Goal: Communication & Community: Ask a question

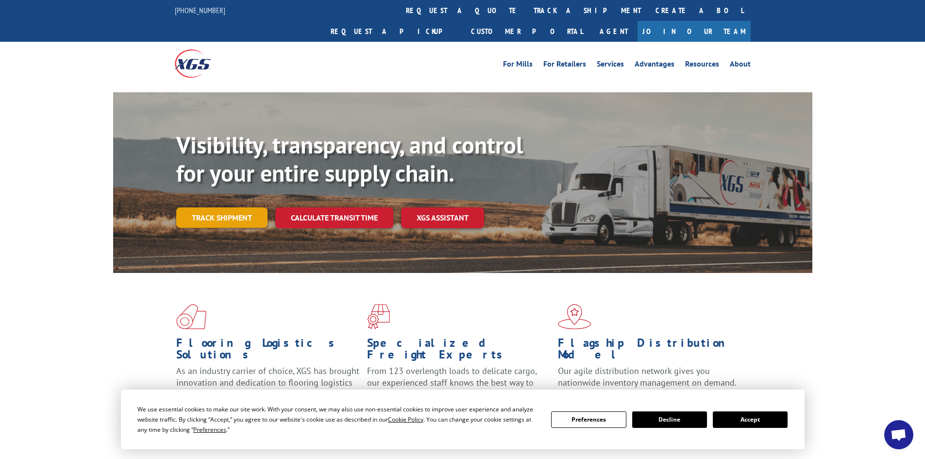
click at [186, 207] on link "Track shipment" at bounding box center [221, 217] width 91 height 20
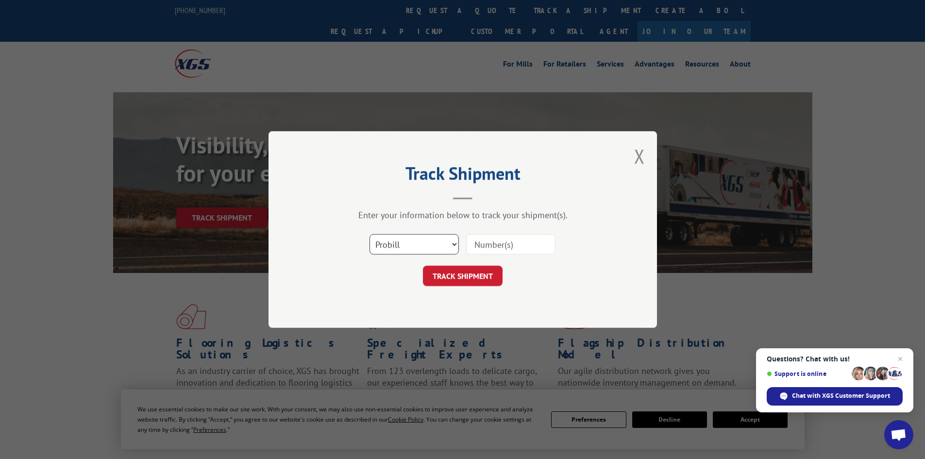
click at [440, 242] on select "Select category... Probill BOL PO" at bounding box center [414, 244] width 89 height 20
select select "po"
click at [370, 234] on select "Select category... Probill BOL PO" at bounding box center [414, 244] width 89 height 20
click at [512, 245] on input at bounding box center [510, 244] width 89 height 20
type input "06555994"
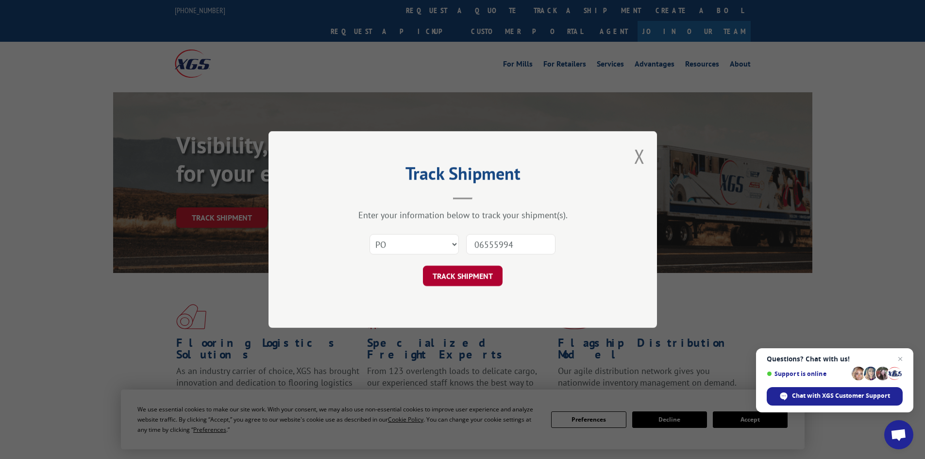
click at [481, 281] on button "TRACK SHIPMENT" at bounding box center [463, 276] width 80 height 20
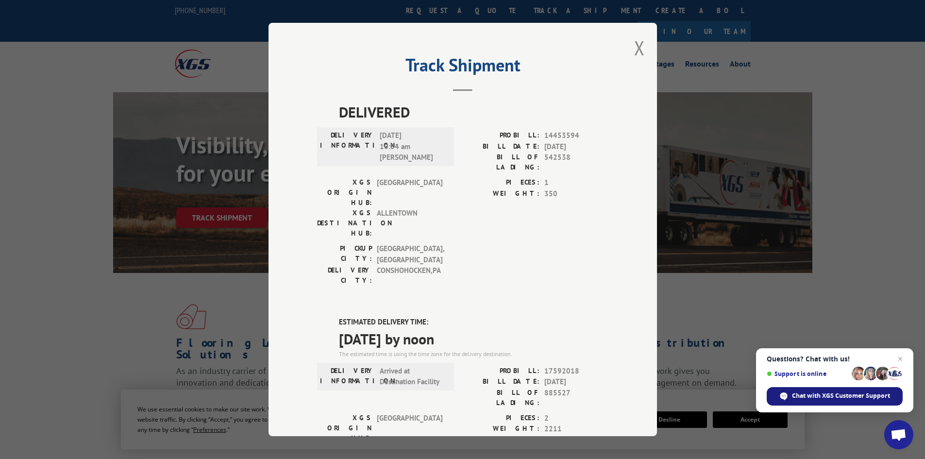
click at [825, 399] on span "Chat with XGS Customer Support" at bounding box center [841, 395] width 98 height 9
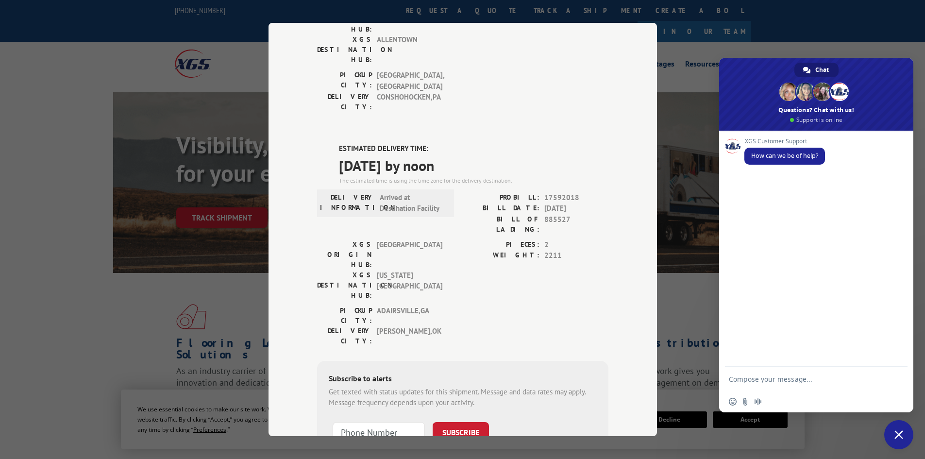
scroll to position [183, 0]
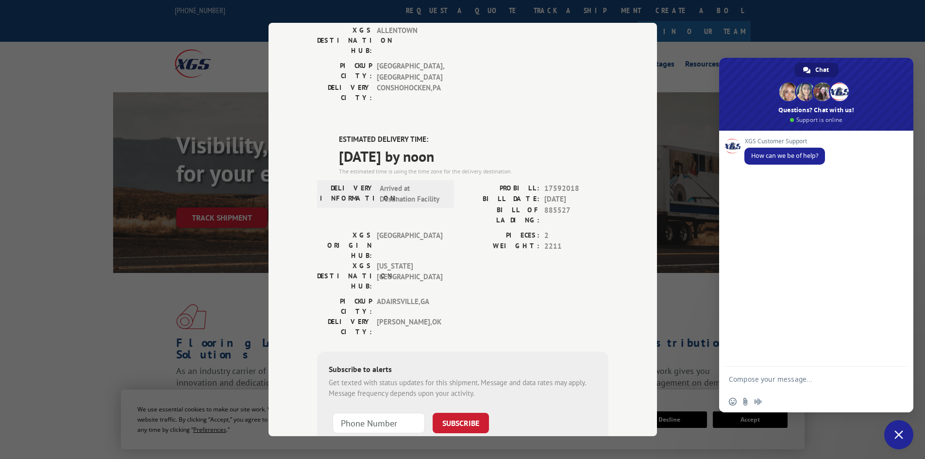
click at [756, 381] on textarea "Compose your message..." at bounding box center [806, 379] width 155 height 24
type textarea "can you tell me when the order will be in"
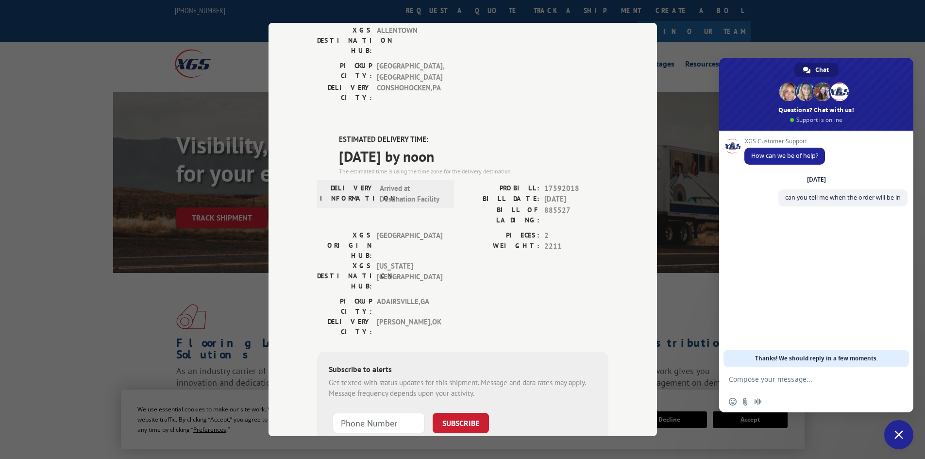
click at [754, 381] on textarea "Compose your message..." at bounding box center [806, 379] width 155 height 24
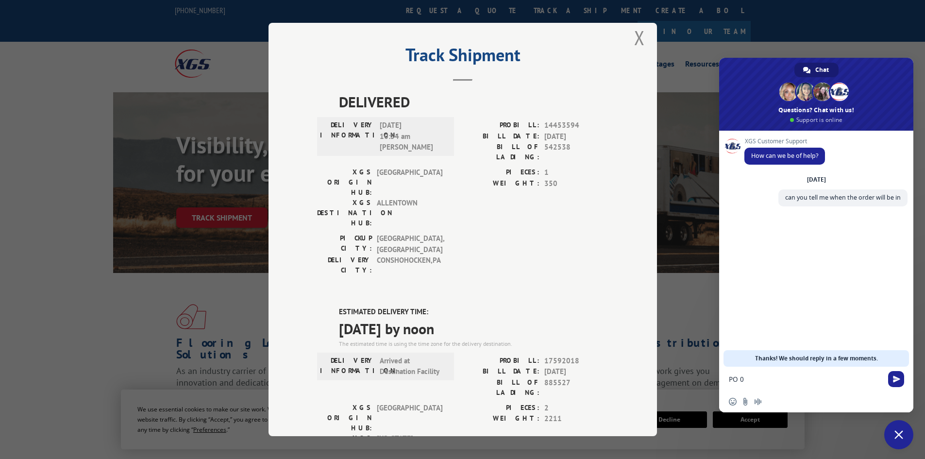
scroll to position [0, 0]
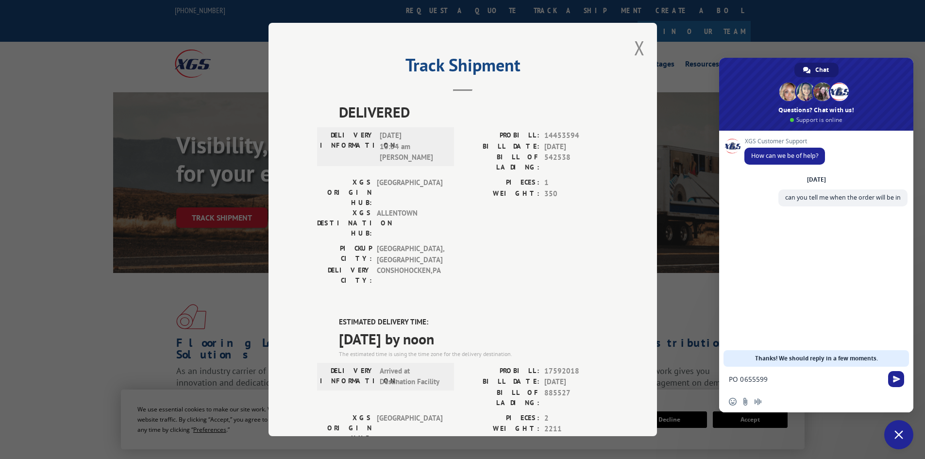
type textarea "PO 06555994"
type textarea "ETA was 9/3"
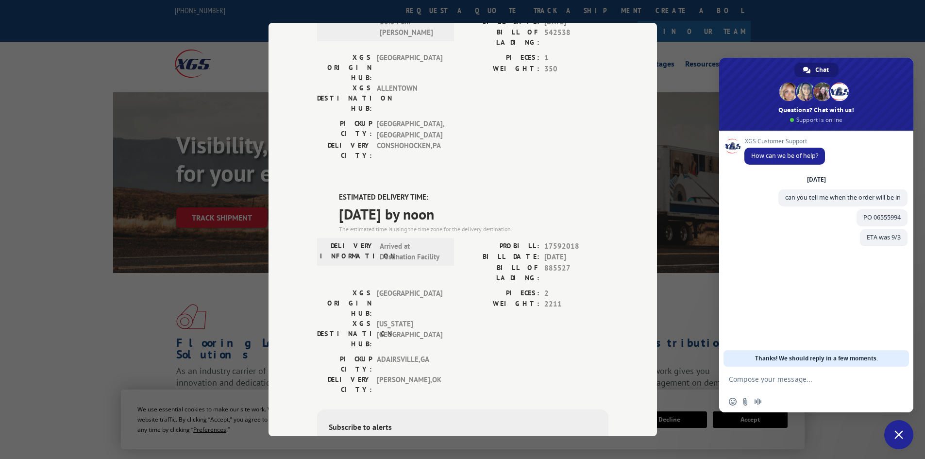
scroll to position [183, 0]
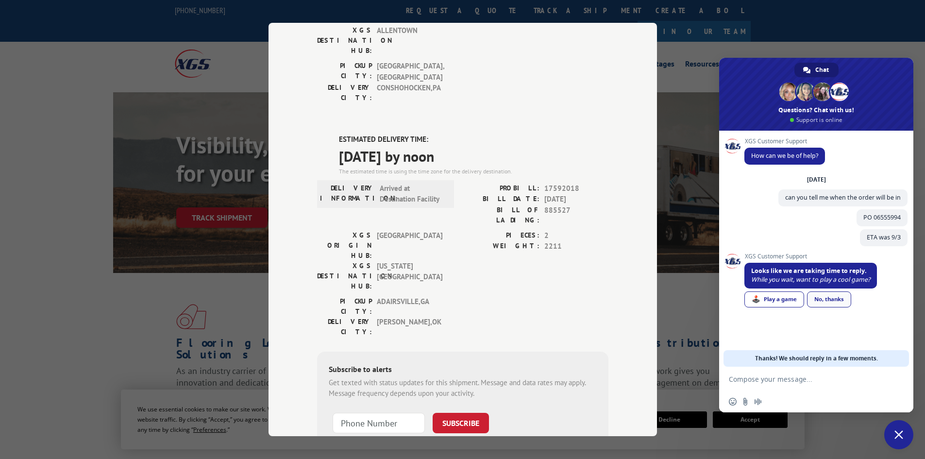
click at [826, 301] on link "No, thanks" at bounding box center [829, 299] width 44 height 16
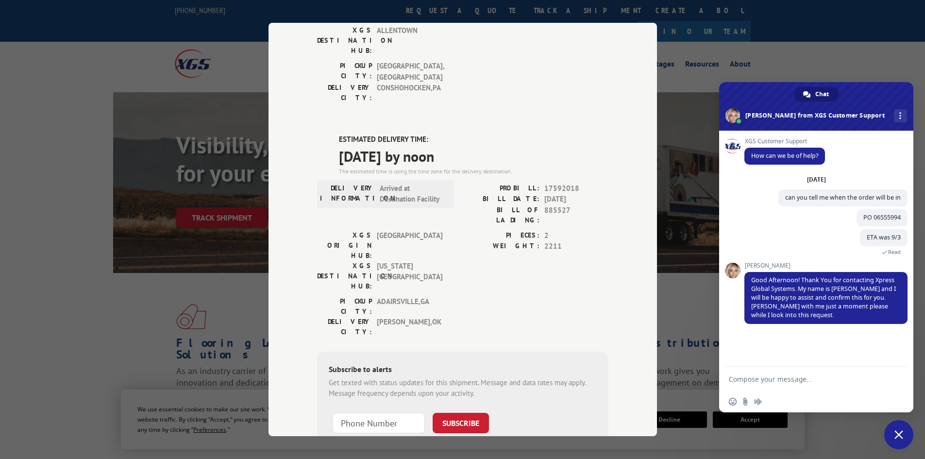
scroll to position [401, 0]
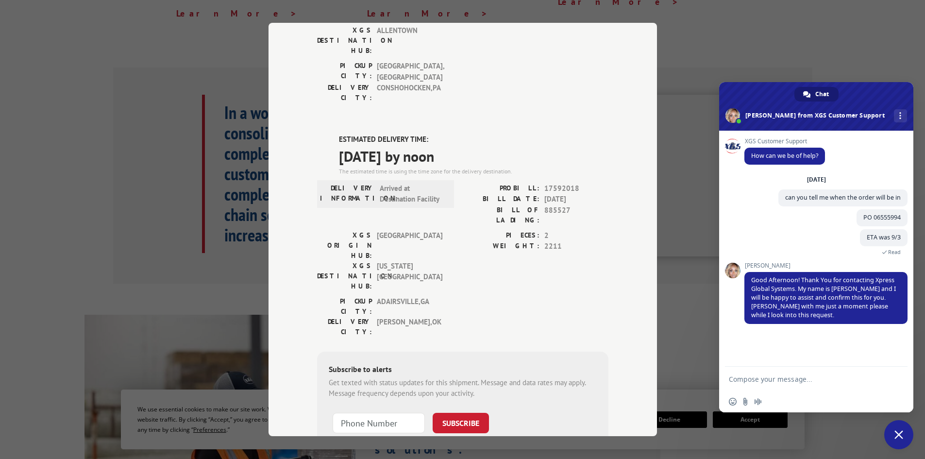
click at [768, 375] on textarea "Compose your message..." at bounding box center [806, 379] width 155 height 24
type textarea "thank you"
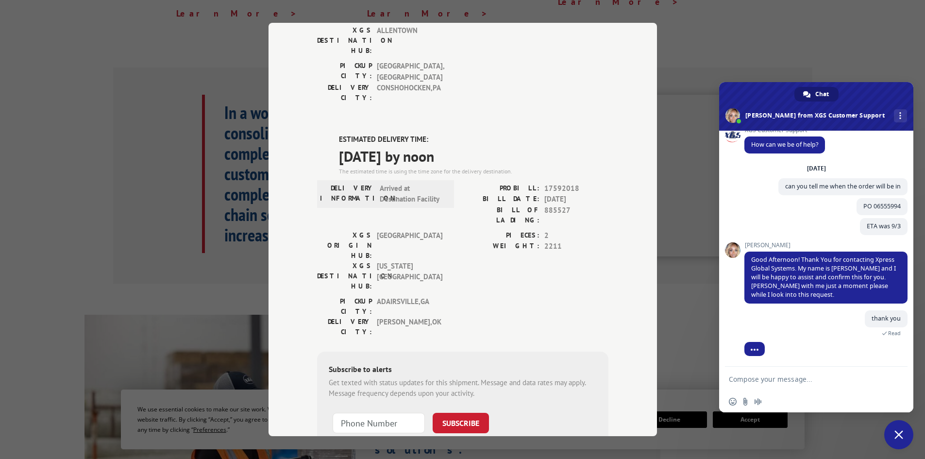
scroll to position [25, 0]
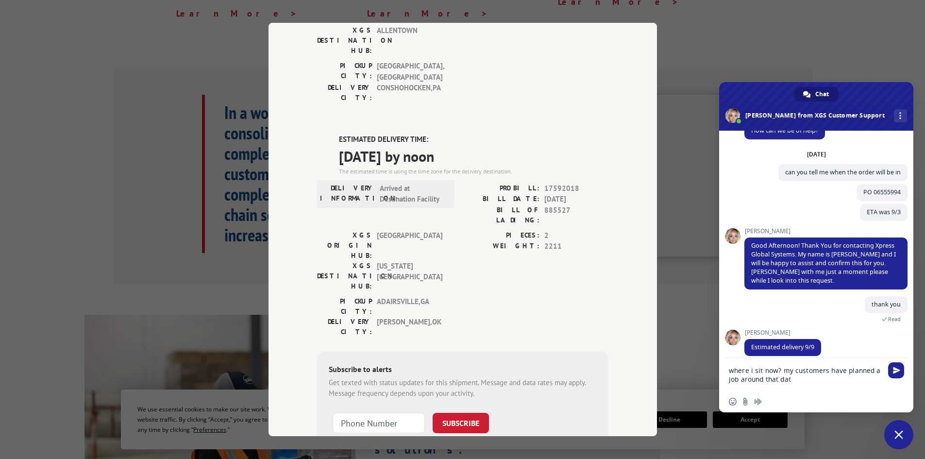
type textarea "where i sit now? my customers have planned a job around that date"
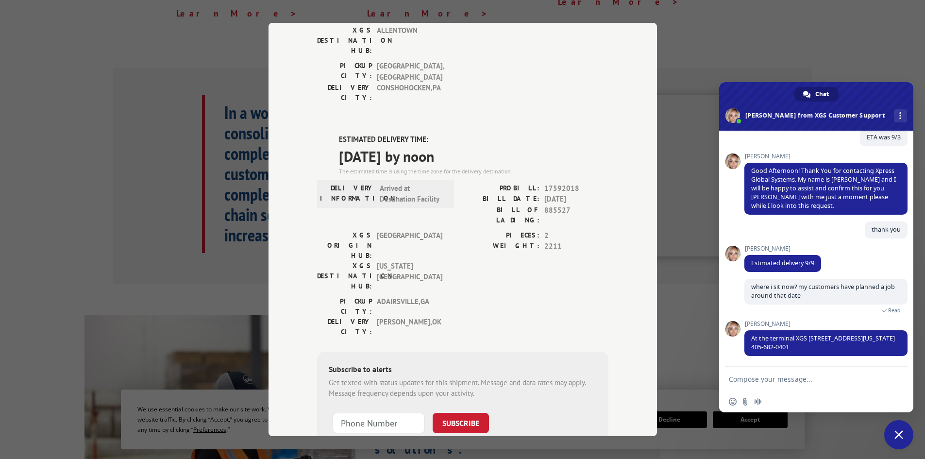
scroll to position [129, 0]
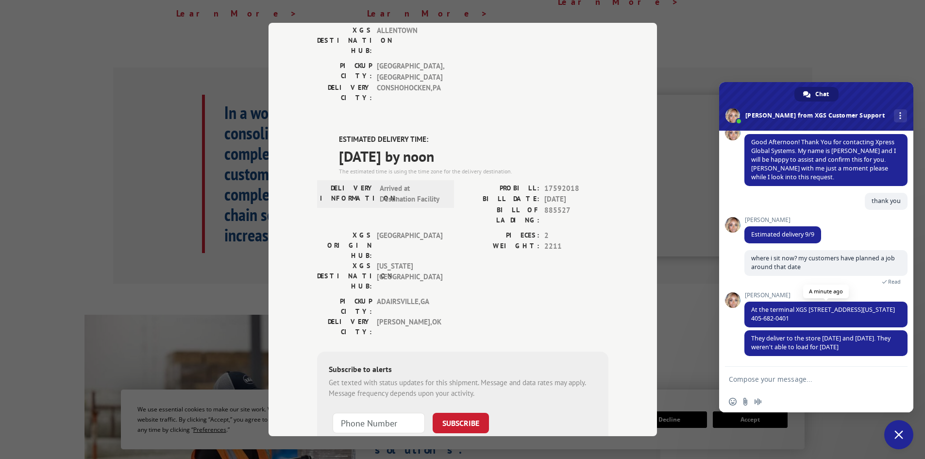
click at [819, 320] on span "At the terminal XGS [STREET_ADDRESS][US_STATE] 405-682-0401" at bounding box center [823, 313] width 144 height 17
click at [730, 261] on div "XGS Customer Support How can we be of help? [DATE] can you tell me when the ord…" at bounding box center [816, 249] width 194 height 236
click at [849, 400] on div "Insert an emoji Send a file Audio message" at bounding box center [816, 401] width 194 height 21
click at [749, 96] on span at bounding box center [816, 106] width 194 height 49
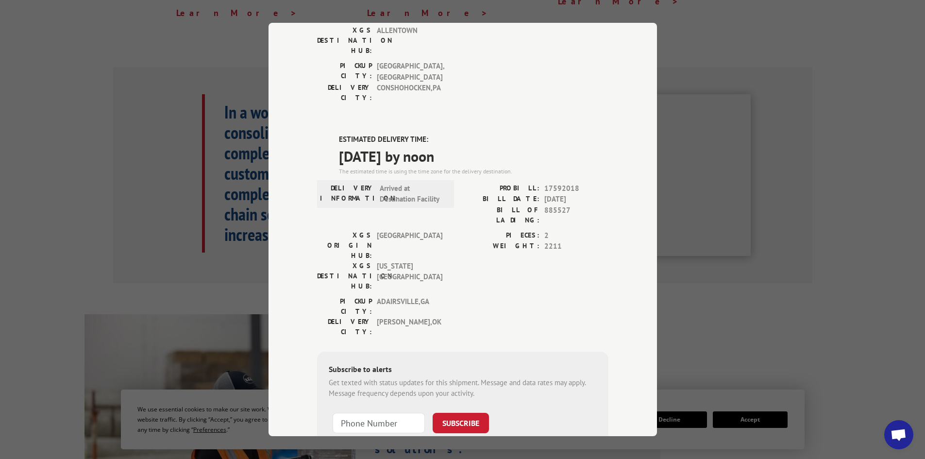
click at [905, 431] on span "Open chat" at bounding box center [899, 436] width 16 height 14
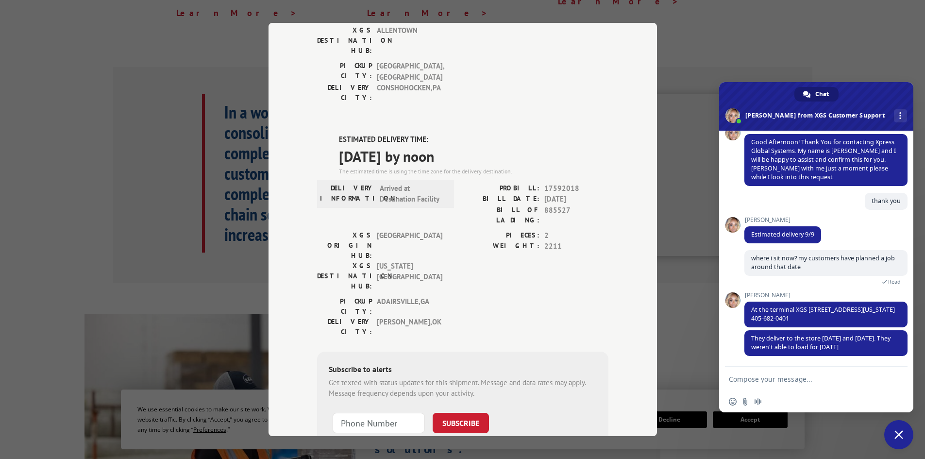
click at [826, 388] on textarea "Compose your message..." at bounding box center [806, 379] width 155 height 24
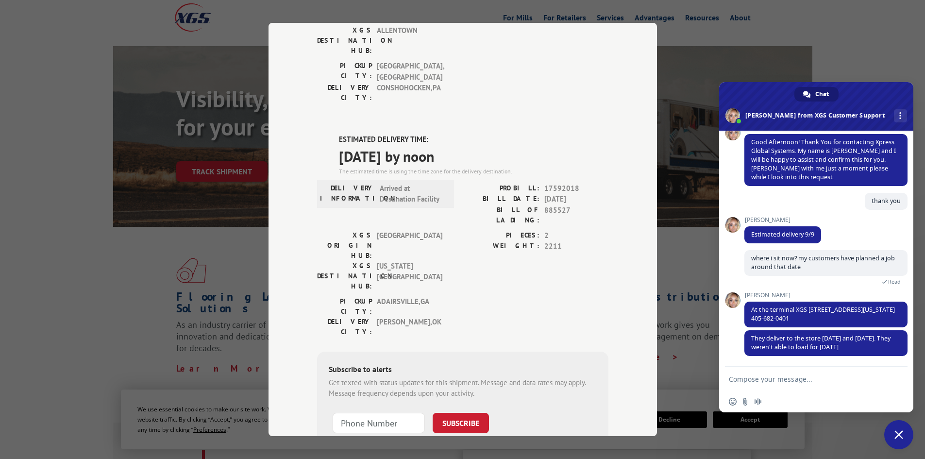
scroll to position [0, 0]
